Goal: Information Seeking & Learning: Learn about a topic

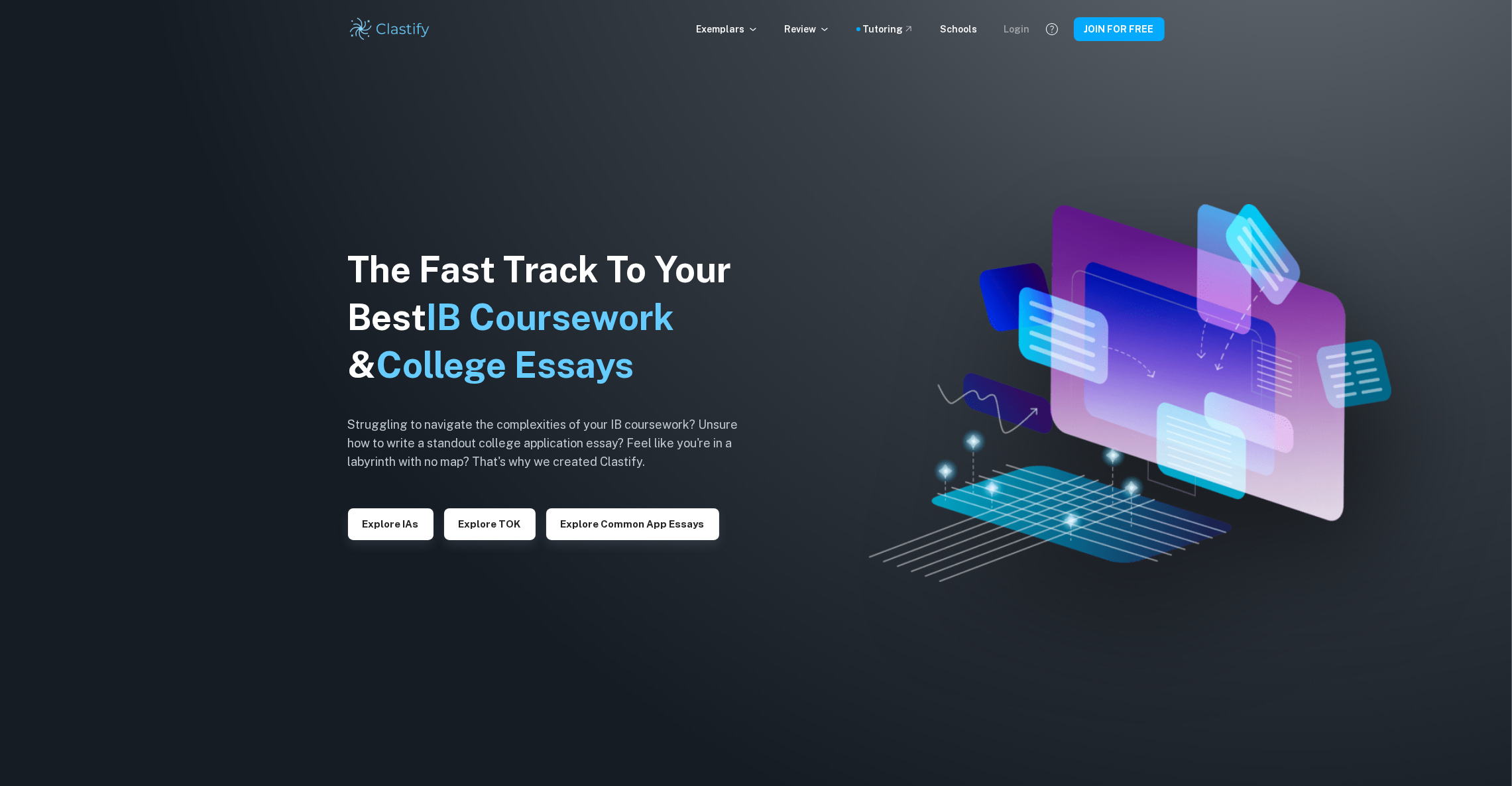
click at [1017, 25] on div "Login" at bounding box center [1017, 29] width 26 height 15
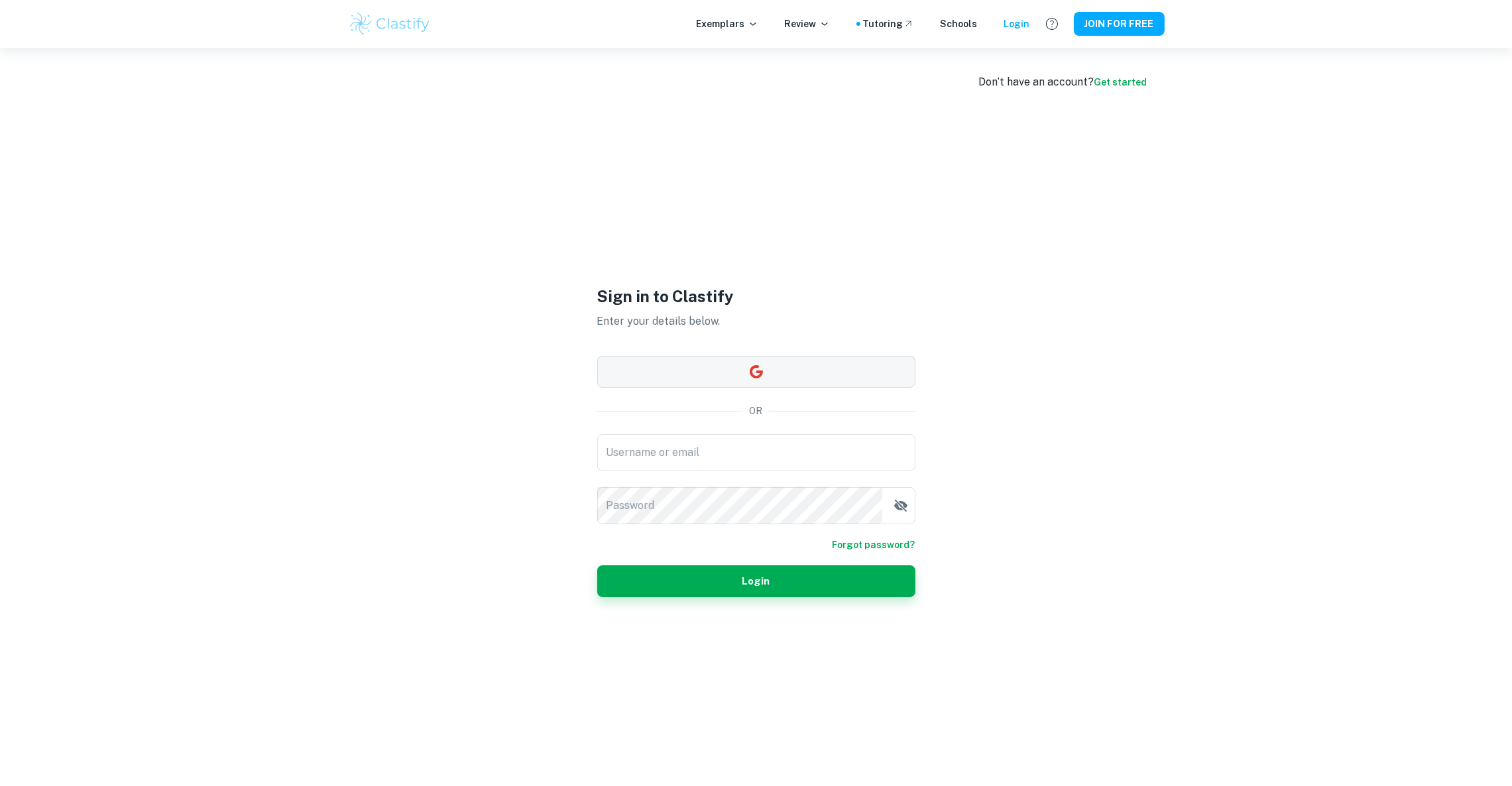
click at [755, 375] on icon "button" at bounding box center [755, 371] width 16 height 16
